Goal: Task Accomplishment & Management: Manage account settings

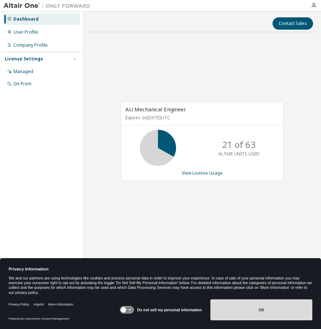
click at [253, 314] on button "OK" at bounding box center [261, 309] width 102 height 21
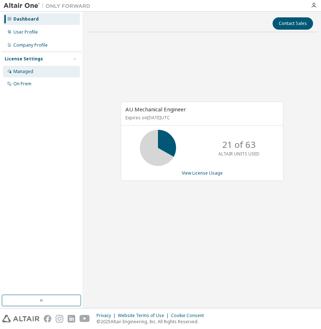
click at [31, 72] on div "Managed" at bounding box center [23, 72] width 20 height 6
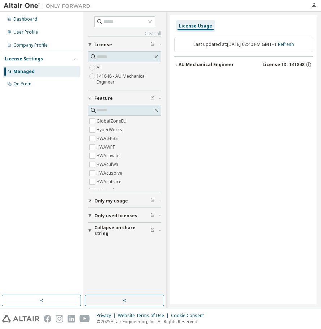
click at [177, 65] on icon "button" at bounding box center [176, 65] width 1 height 3
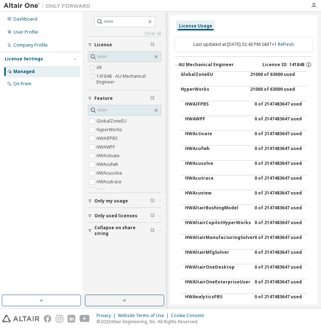
click at [175, 65] on icon "button" at bounding box center [176, 65] width 4 height 4
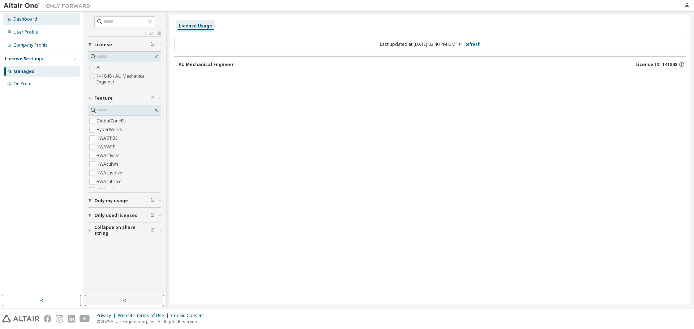
click at [21, 21] on div "Dashboard" at bounding box center [25, 19] width 24 height 6
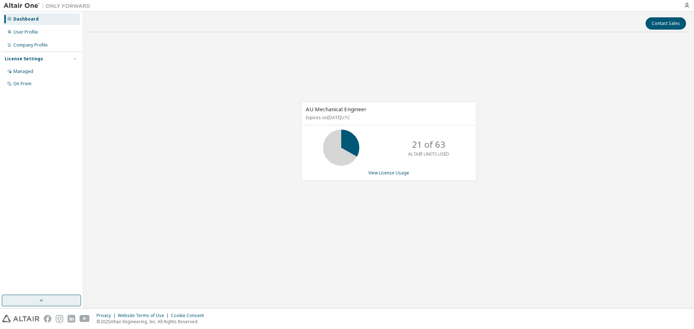
click at [43, 304] on button "button" at bounding box center [41, 301] width 79 height 12
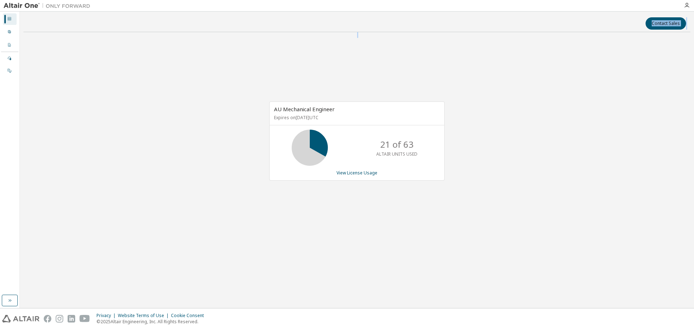
drag, startPoint x: 19, startPoint y: 42, endPoint x: 53, endPoint y: 42, distance: 34.3
click at [53, 42] on div "Dashboard User Profile Company Profile License Settings Managed On Prem Contact…" at bounding box center [347, 160] width 694 height 297
click at [321, 5] on icon "button" at bounding box center [687, 6] width 6 height 6
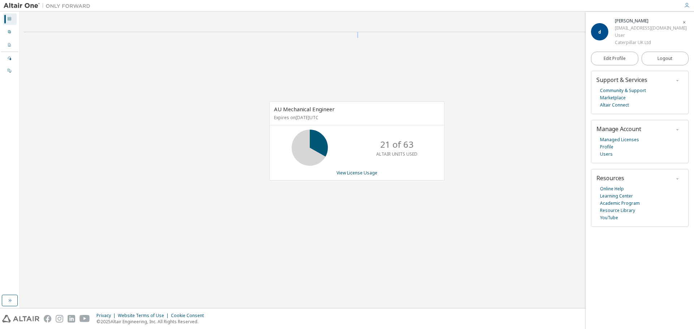
click at [321, 70] on div "AU Mechanical Engineer Expires on April 15, 2026 UTC 21 of 63 ALTAIR UNITS USED…" at bounding box center [356, 145] width 667 height 214
click at [8, 18] on icon at bounding box center [9, 19] width 4 height 4
click at [9, 303] on icon "button" at bounding box center [10, 301] width 6 height 6
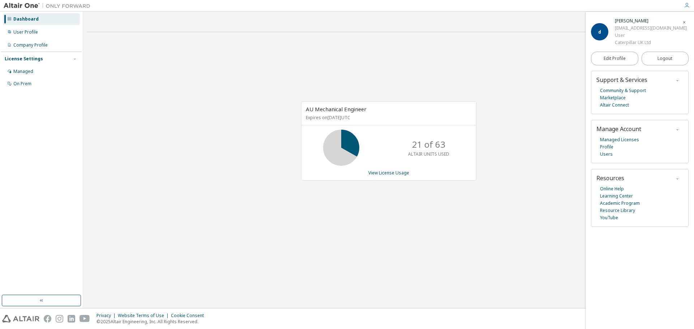
click at [30, 61] on div "License Settings" at bounding box center [24, 59] width 38 height 6
click at [29, 84] on div "On Prem" at bounding box center [22, 84] width 18 height 6
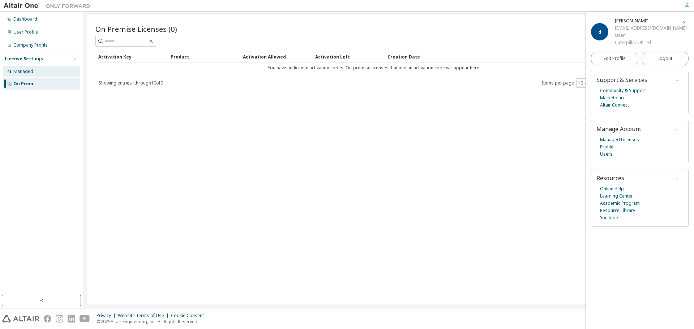
click at [28, 70] on div "Managed" at bounding box center [23, 72] width 20 height 6
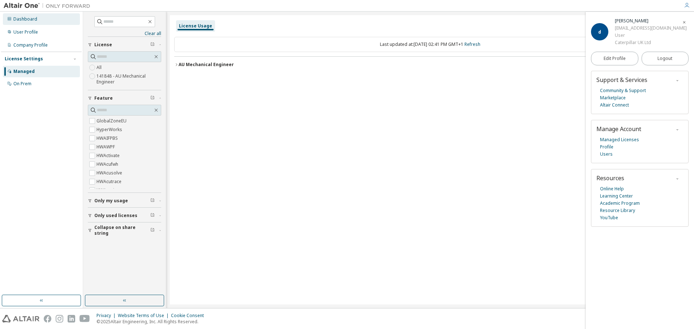
click at [23, 21] on div "Dashboard" at bounding box center [25, 19] width 24 height 6
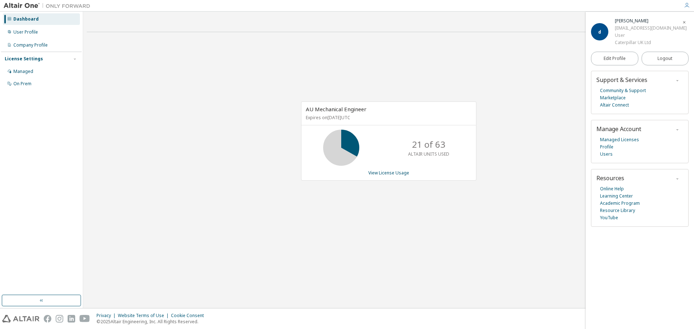
click at [321, 121] on p "Expires on April 15, 2026 UTC" at bounding box center [388, 118] width 164 height 6
click at [321, 110] on span "AU Mechanical Engineer" at bounding box center [336, 109] width 61 height 7
click at [321, 172] on link "View License Usage" at bounding box center [388, 173] width 41 height 6
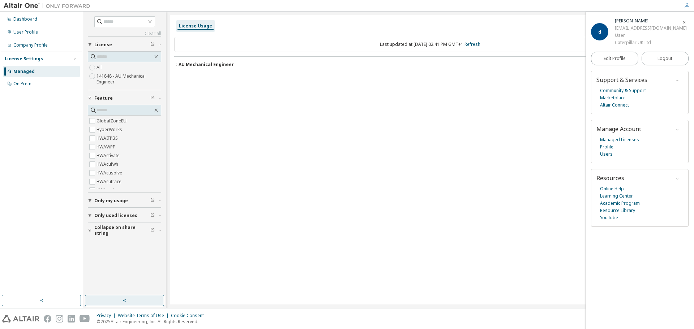
click at [120, 301] on button "button" at bounding box center [124, 301] width 79 height 12
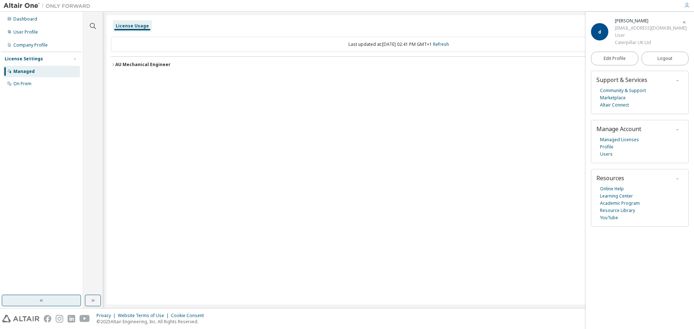
click at [61, 302] on button "button" at bounding box center [41, 301] width 79 height 12
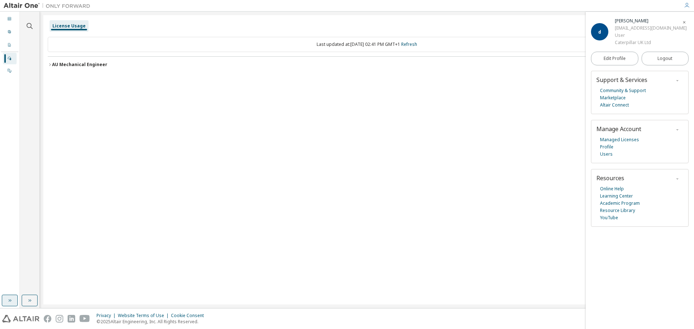
click at [3, 302] on button "button" at bounding box center [10, 301] width 16 height 12
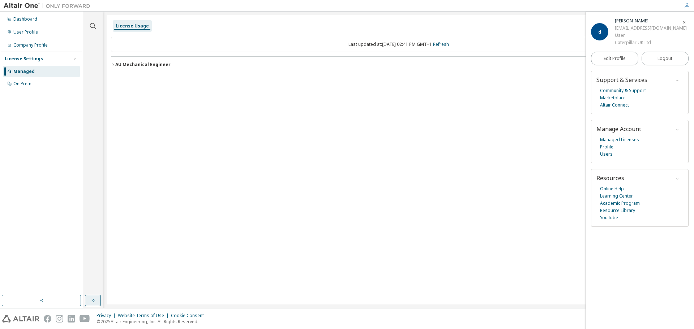
click at [95, 305] on button "button" at bounding box center [93, 301] width 16 height 12
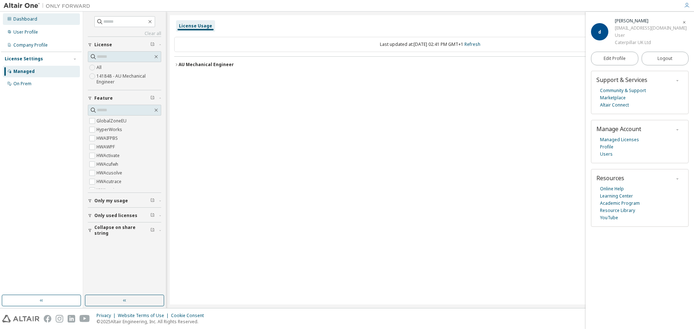
click at [29, 20] on div "Dashboard" at bounding box center [25, 19] width 24 height 6
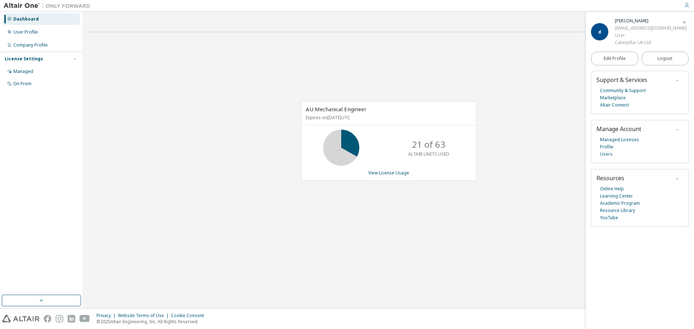
click at [27, 8] on img at bounding box center [49, 5] width 90 height 7
click at [321, 5] on icon "button" at bounding box center [687, 6] width 6 height 6
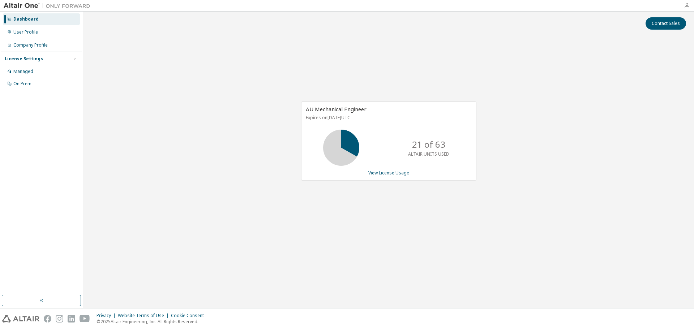
click at [321, 5] on icon "button" at bounding box center [687, 6] width 6 height 6
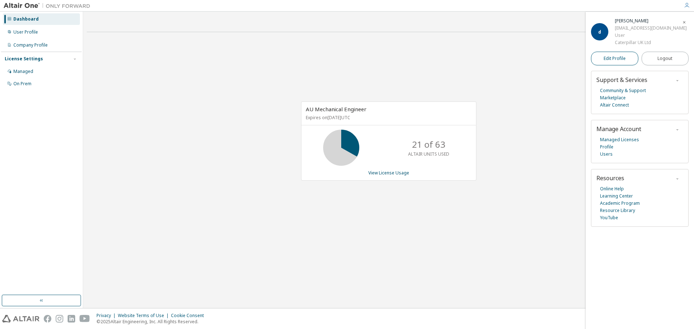
click at [321, 57] on link "Edit Profile" at bounding box center [614, 59] width 47 height 14
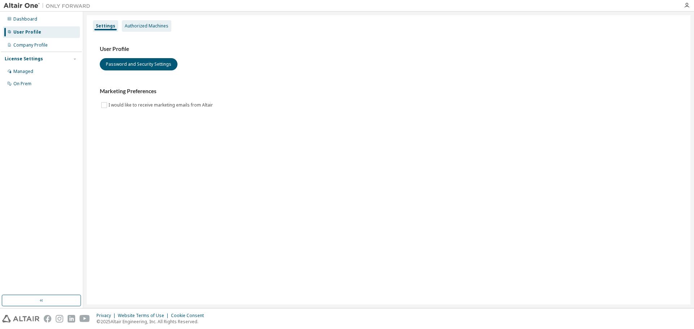
click at [149, 27] on div "Authorized Machines" at bounding box center [147, 26] width 44 height 6
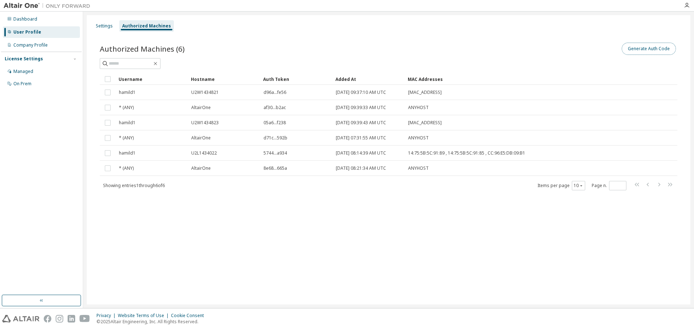
click at [635, 51] on button "Generate Auth Code" at bounding box center [649, 49] width 54 height 12
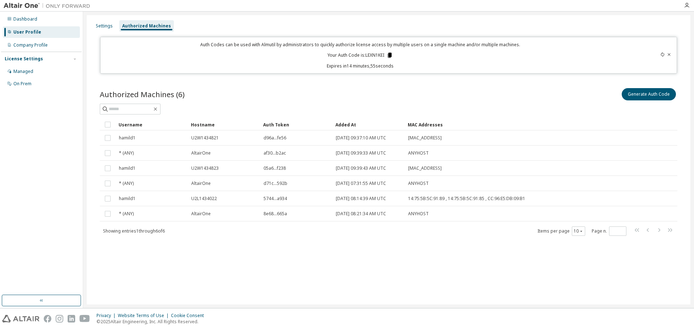
click at [389, 55] on icon at bounding box center [390, 55] width 4 height 5
click at [295, 283] on div "Settings Authorized Machines Auth Codes can be used with Almutil by administrat…" at bounding box center [389, 160] width 604 height 290
click at [332, 95] on div "Authorized Machines (6) Generate Auth Code" at bounding box center [389, 94] width 578 height 15
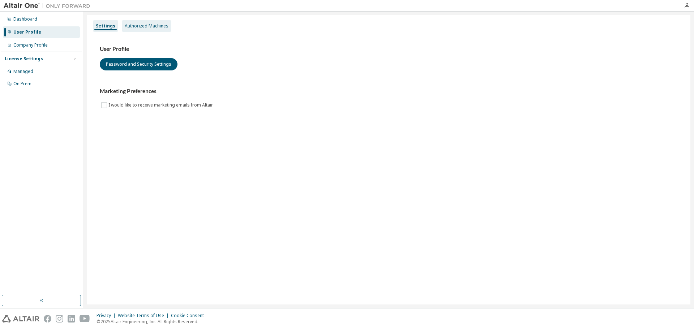
click at [139, 25] on div "Authorized Machines" at bounding box center [147, 26] width 44 height 6
